Goal: Information Seeking & Learning: Learn about a topic

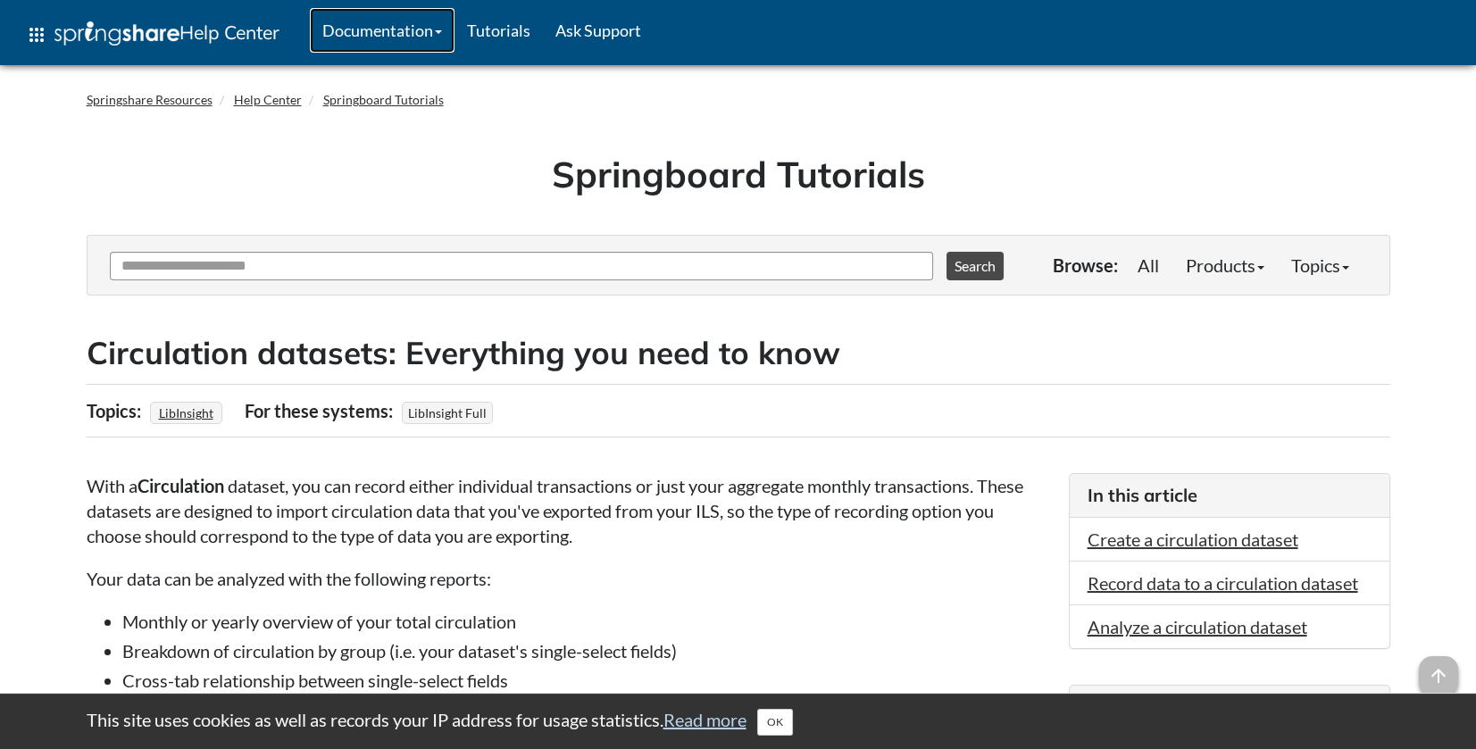
click at [432, 32] on link "Documentation" at bounding box center [382, 30] width 145 height 45
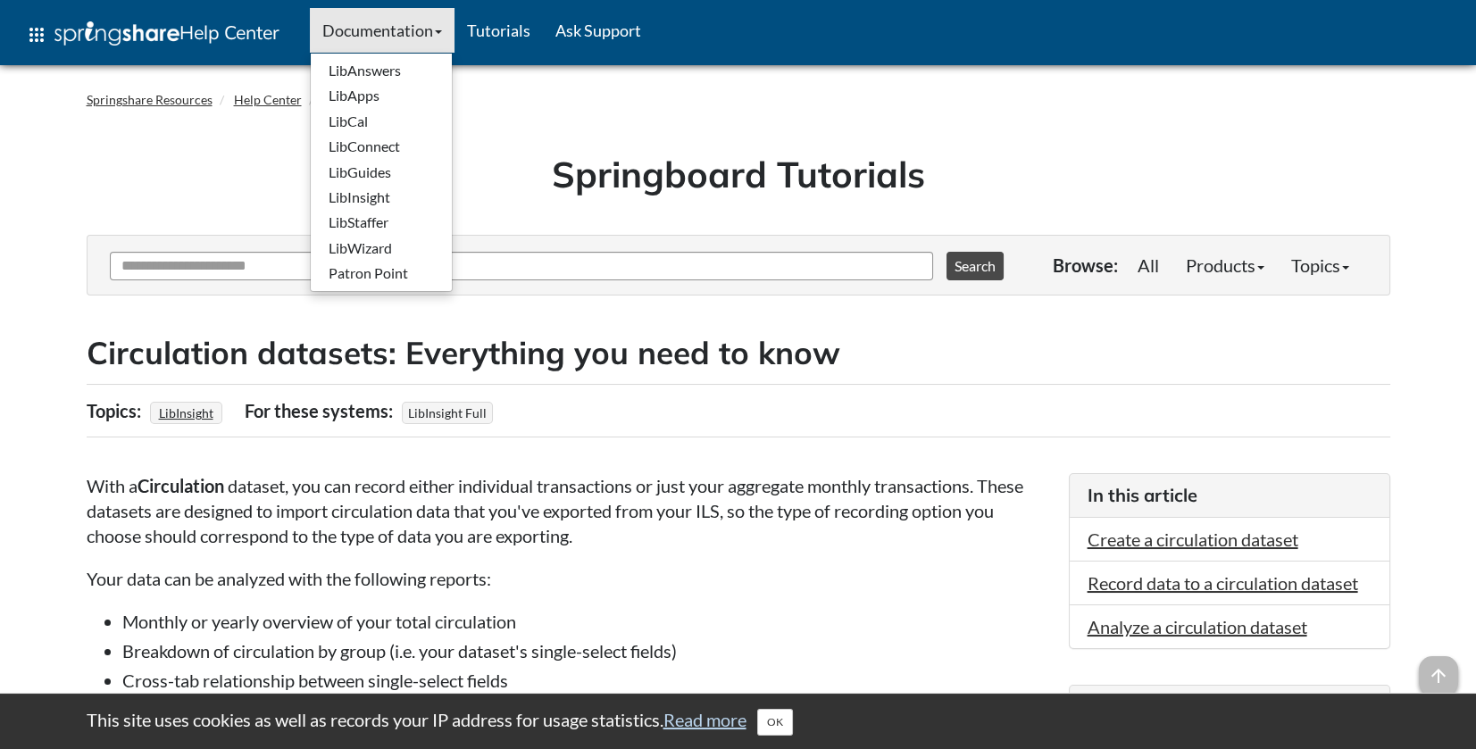
click at [88, 169] on div "Springboard Tutorials" at bounding box center [739, 180] width 1304 height 110
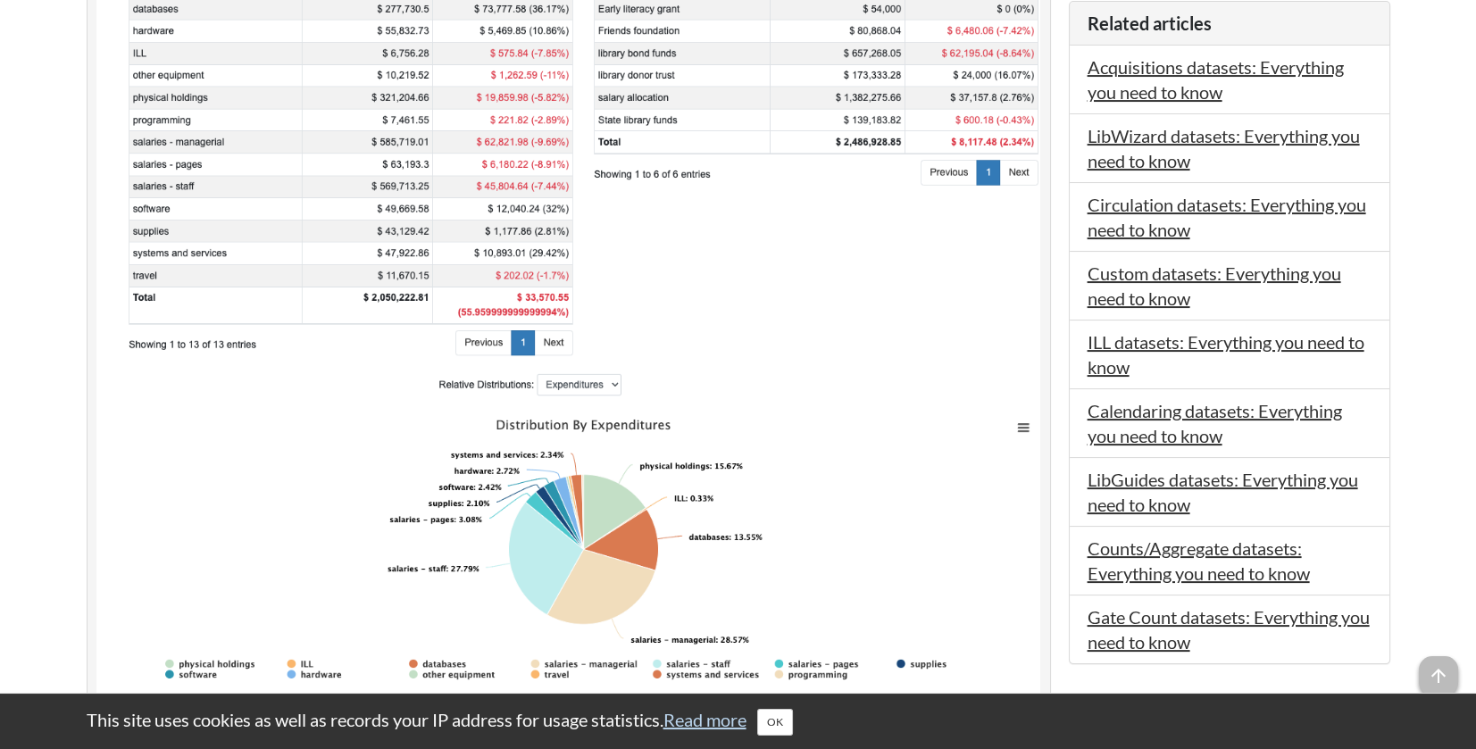
scroll to position [655, 0]
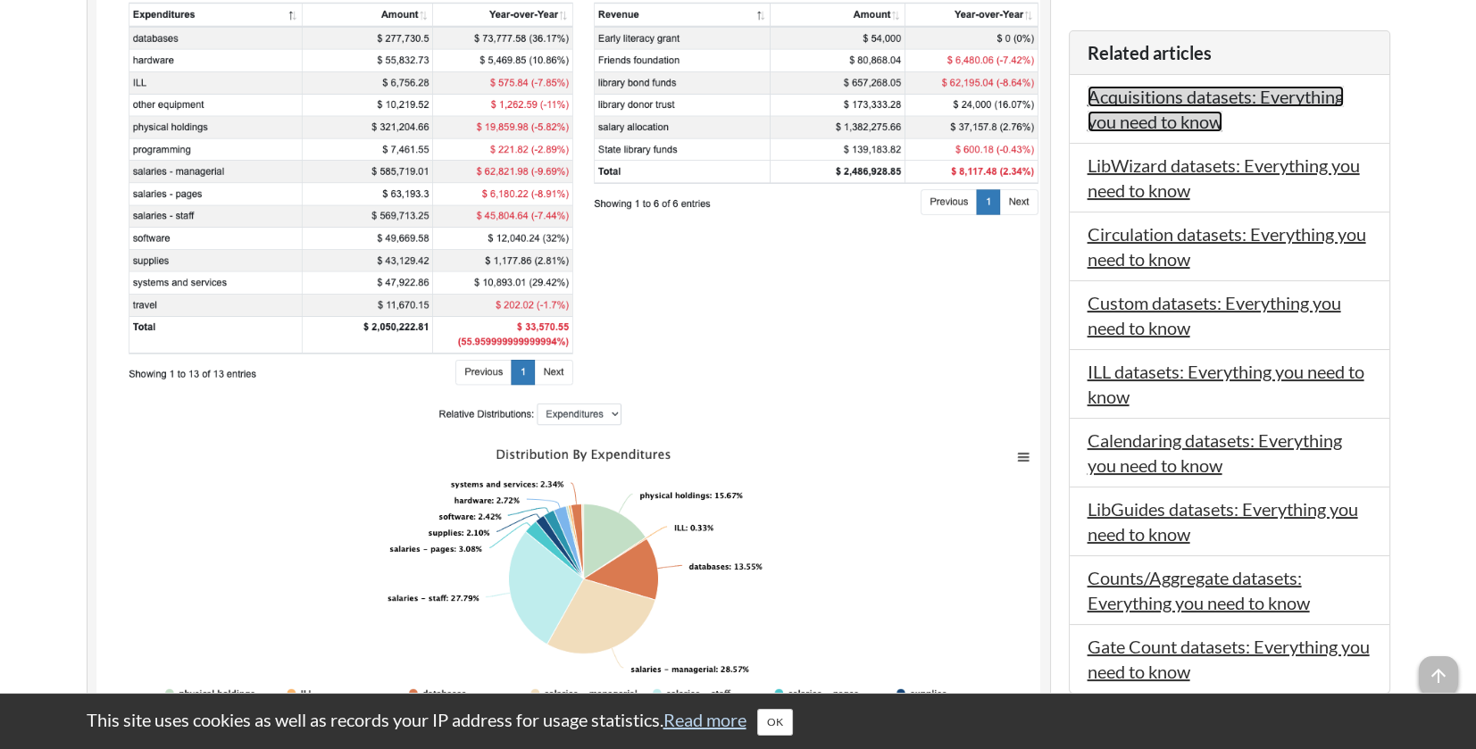
click at [1181, 109] on link "Acquisitions datasets: Everything you need to know" at bounding box center [1216, 109] width 256 height 46
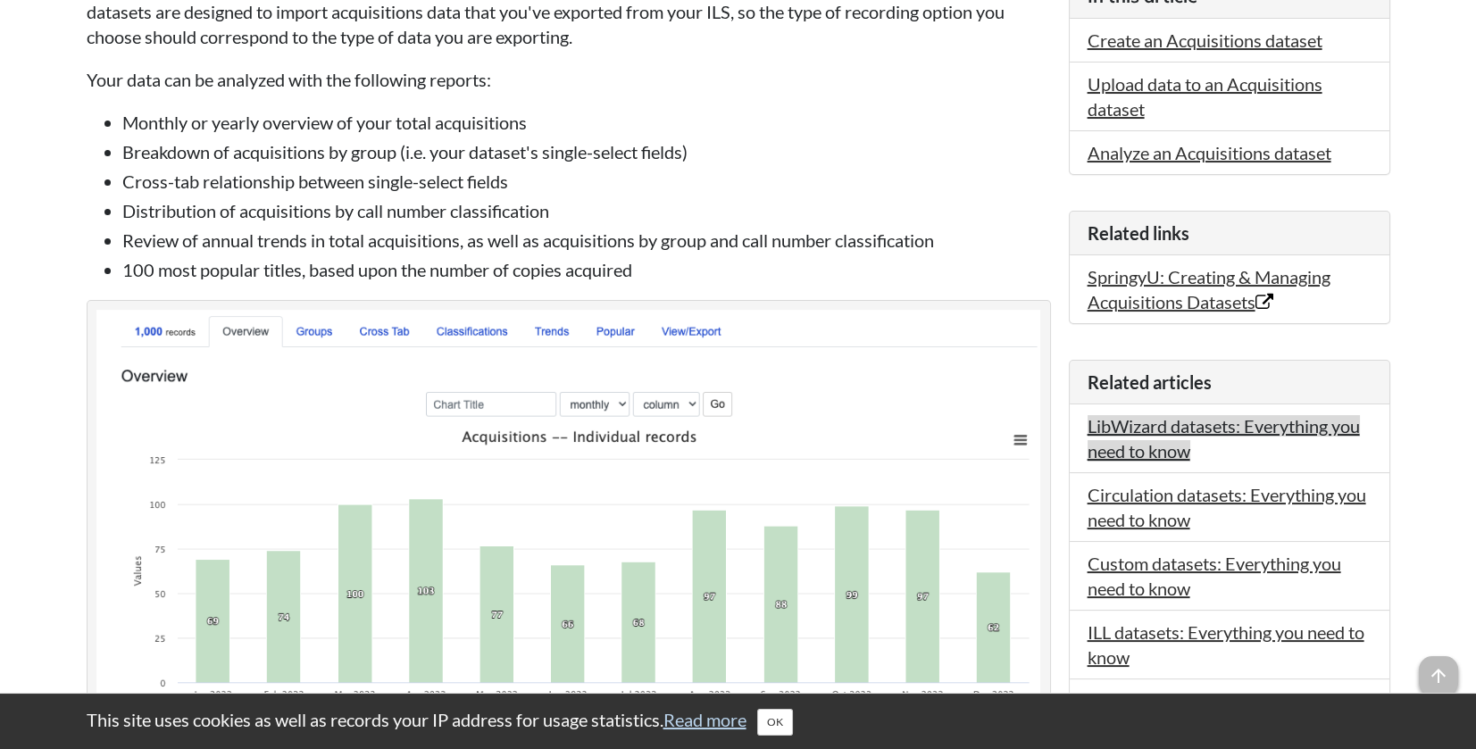
scroll to position [506, 0]
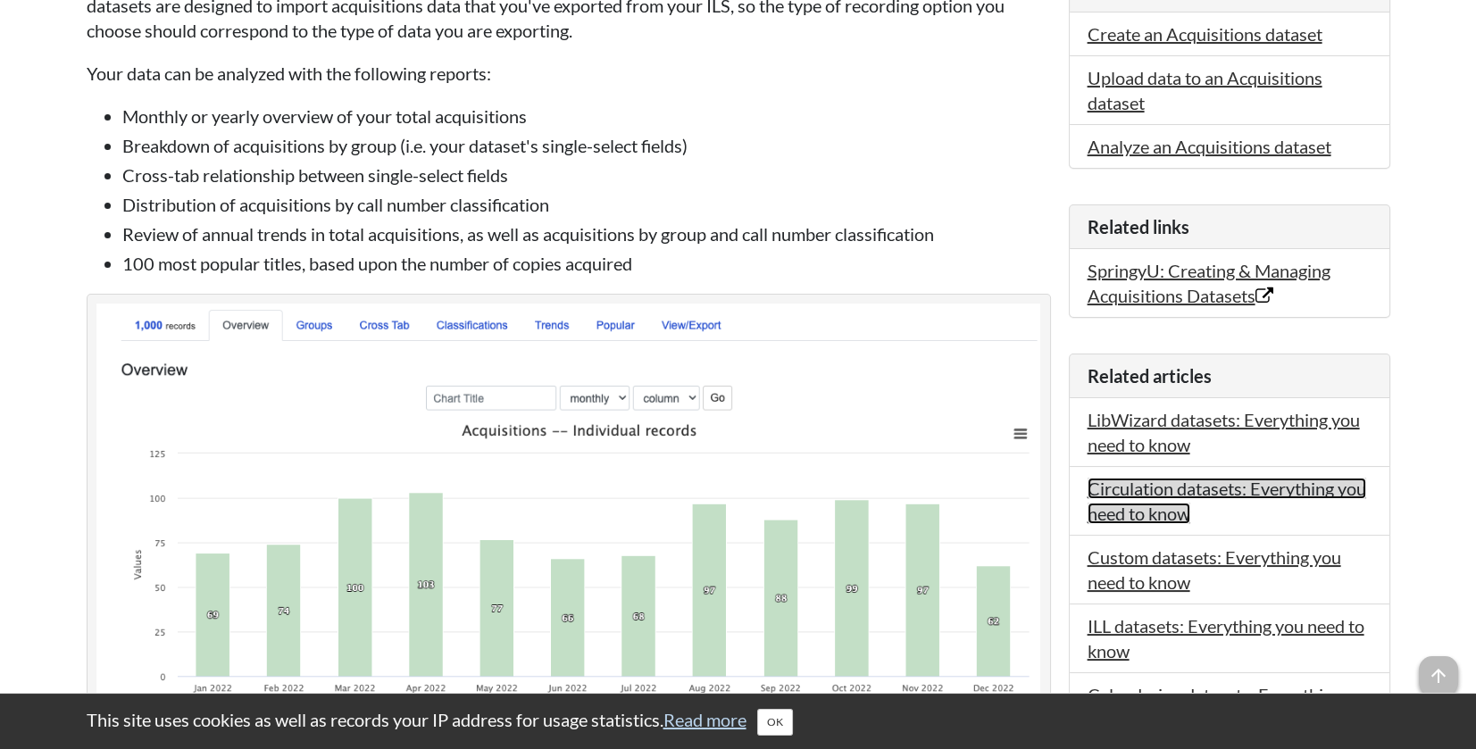
click at [1128, 492] on link "Circulation datasets: Everything you need to know" at bounding box center [1227, 501] width 279 height 46
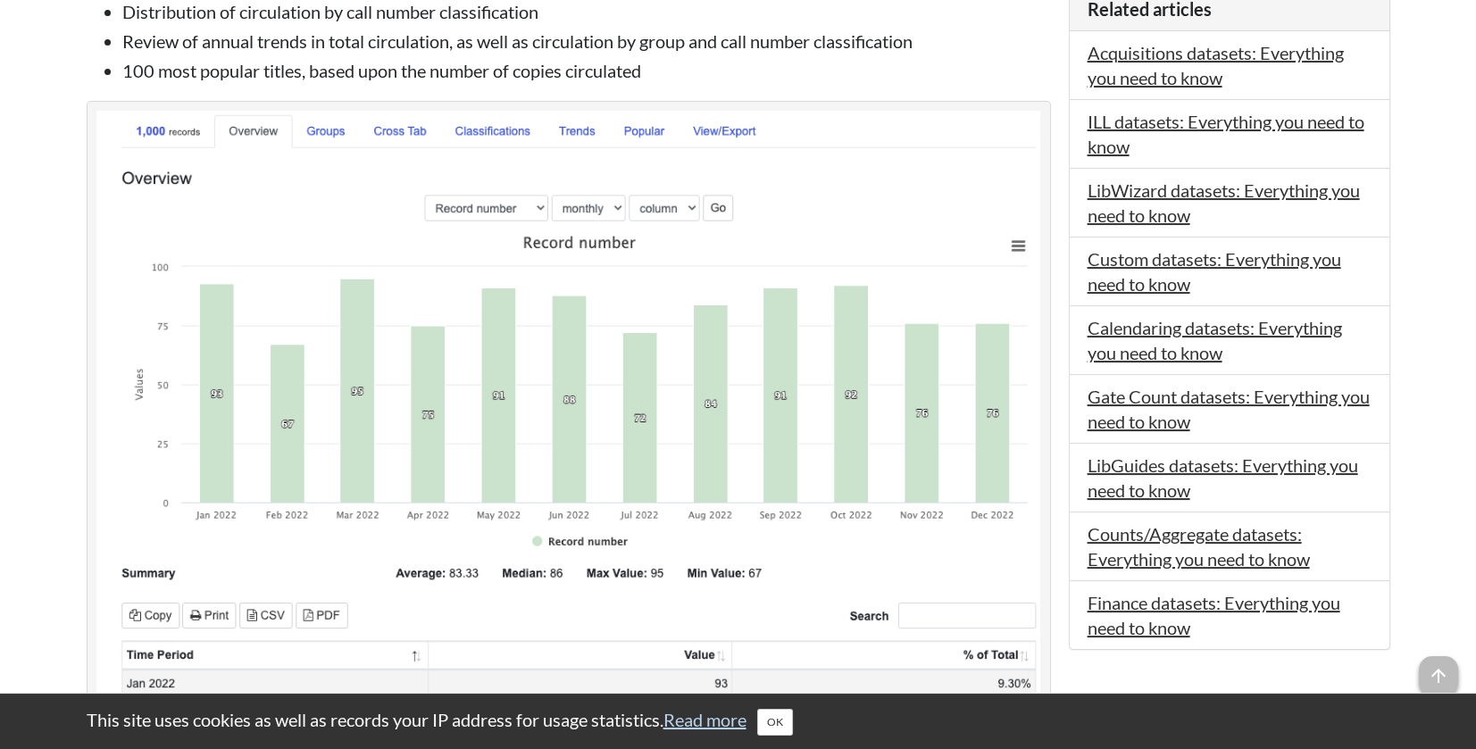
scroll to position [104, 0]
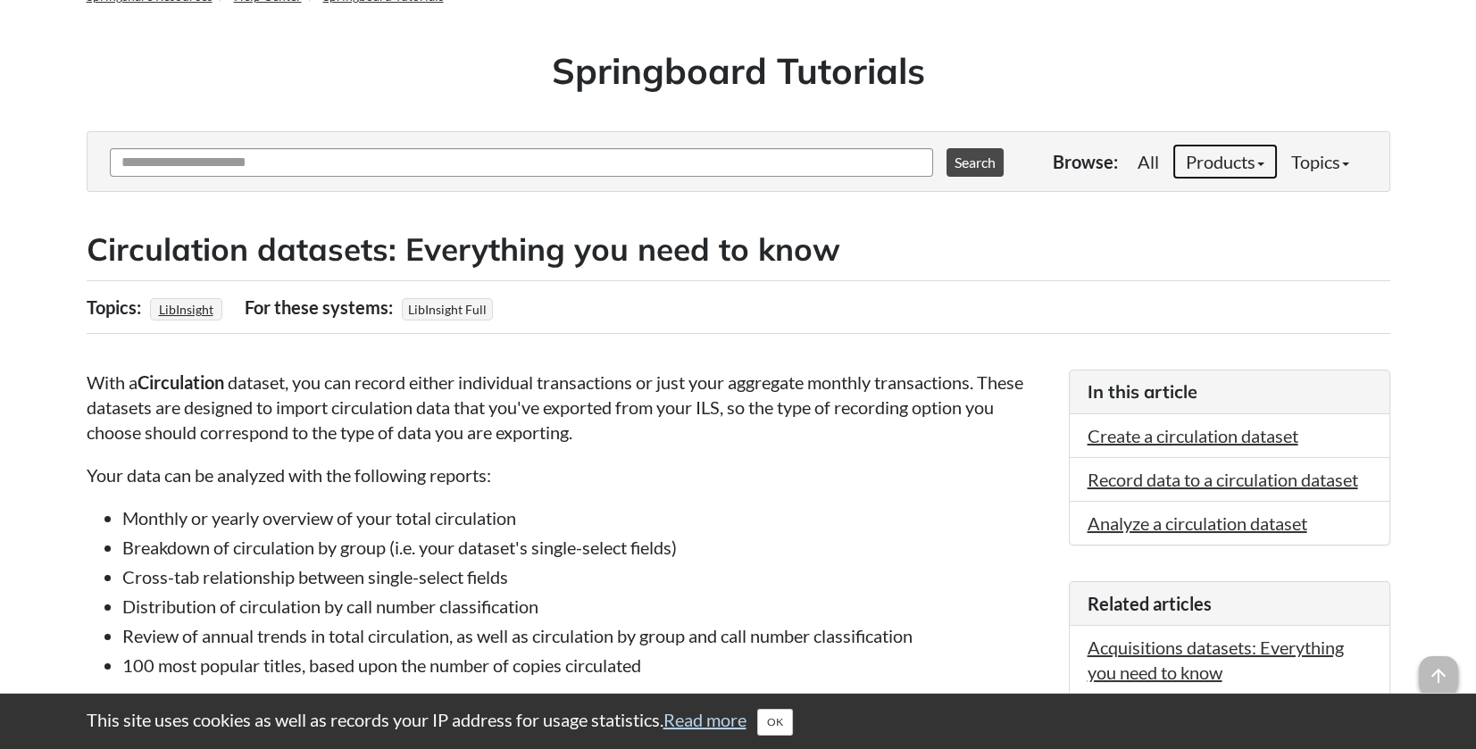
click at [1243, 163] on link "Products" at bounding box center [1225, 162] width 105 height 36
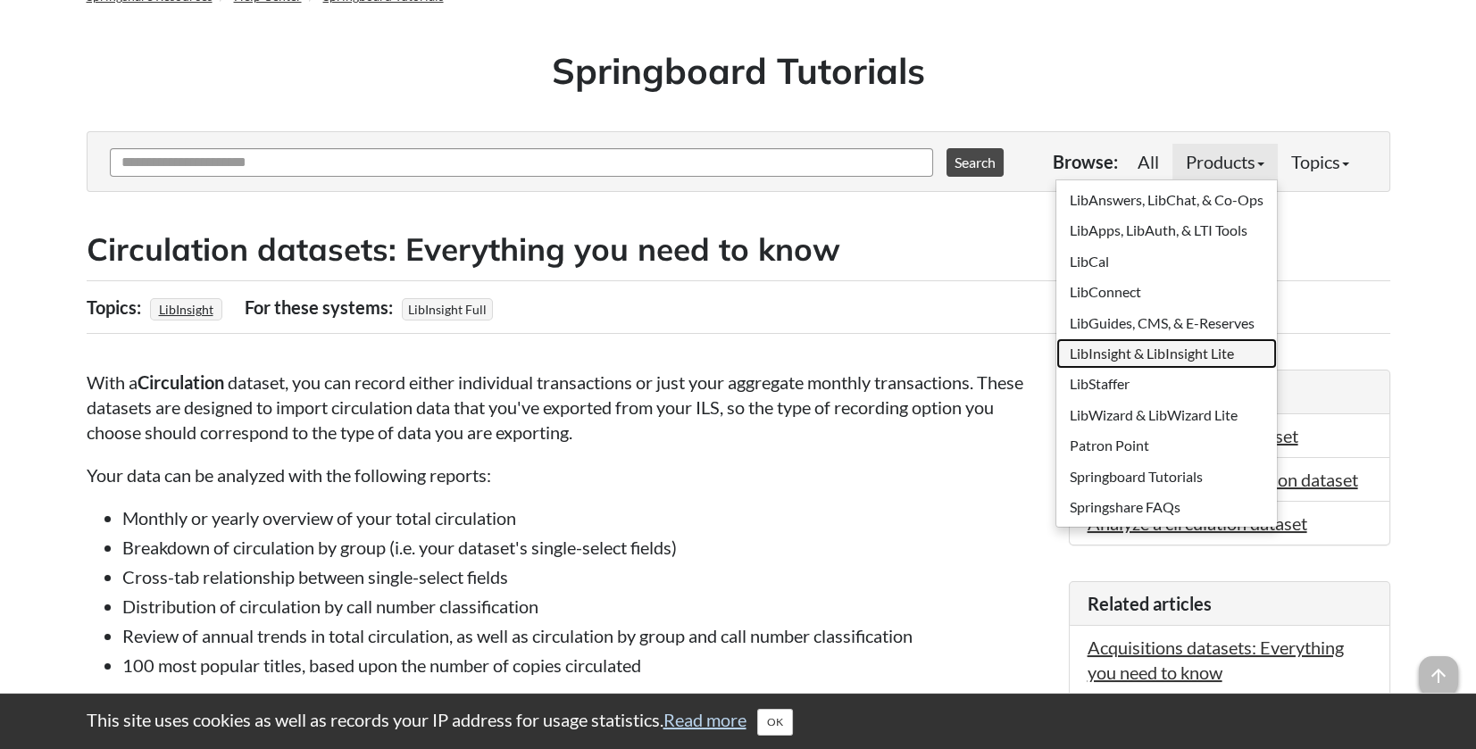
click at [1147, 354] on link "LibInsight & LibInsight Lite" at bounding box center [1167, 354] width 221 height 30
